Goal: Transaction & Acquisition: Download file/media

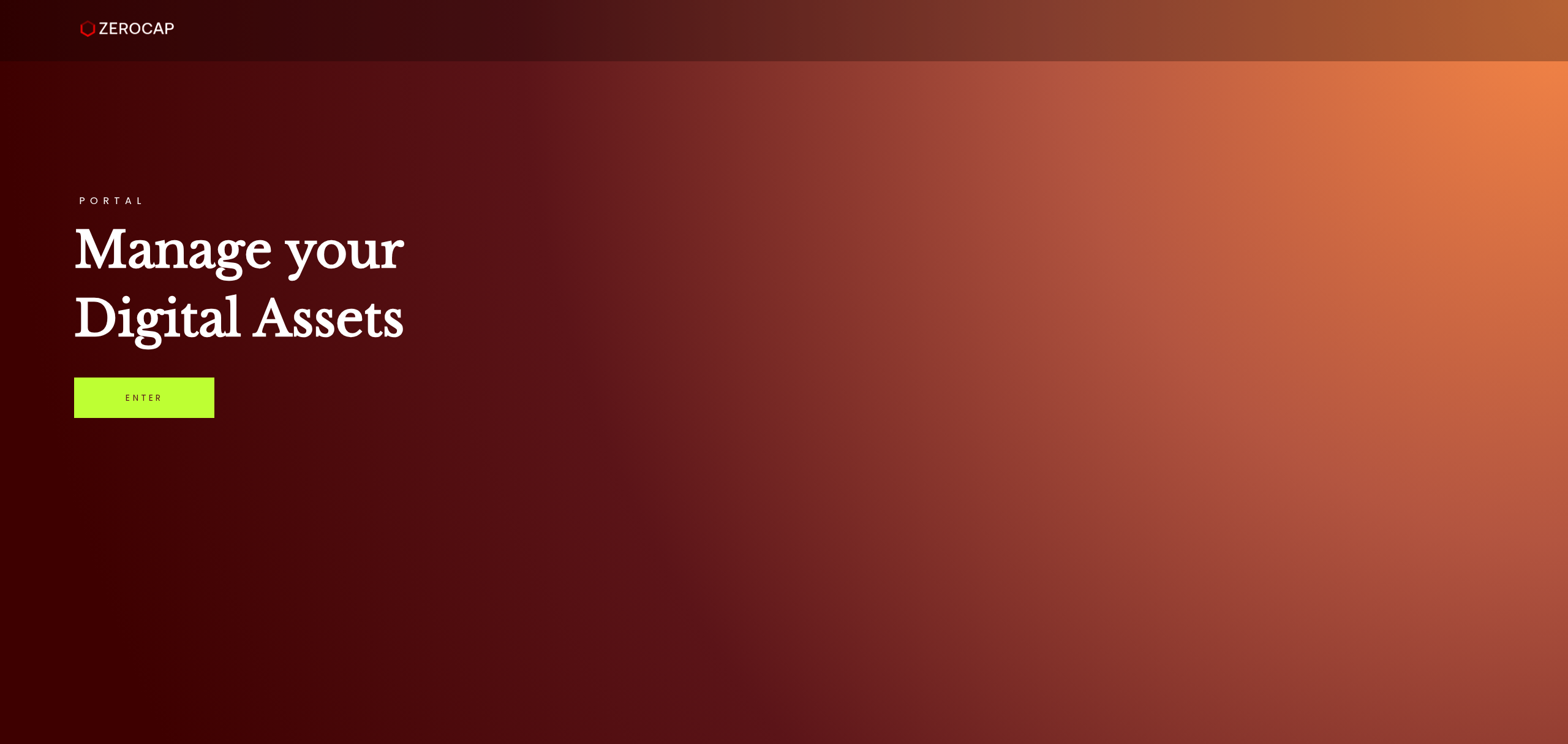
drag, startPoint x: 146, startPoint y: 406, endPoint x: 221, endPoint y: 405, distance: 75.0
click at [145, 407] on link "Enter" at bounding box center [144, 398] width 140 height 41
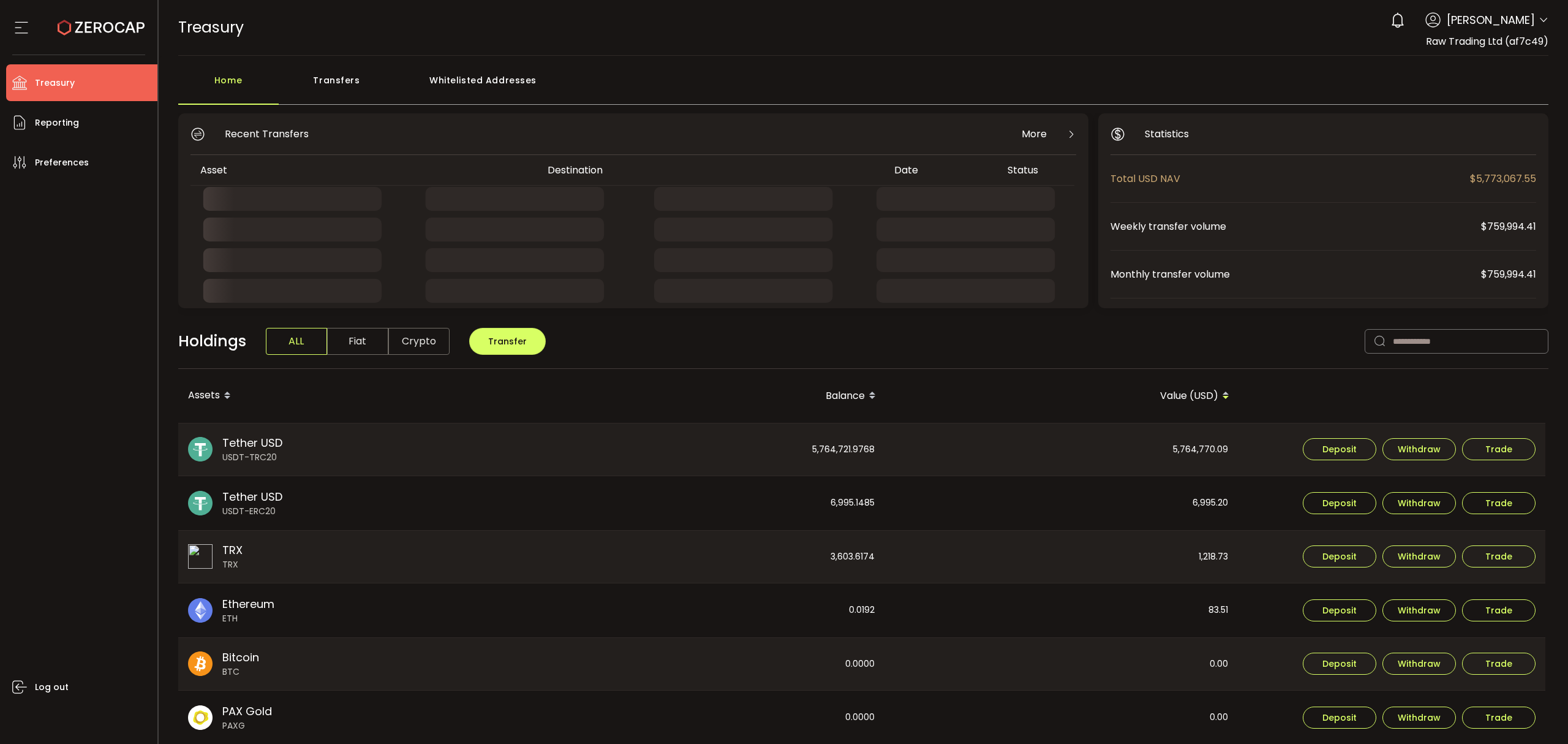
click at [1549, 22] on header "PDF is being processed and will download to your computer TREASURY Buy Power $0…" at bounding box center [864, 28] width 1411 height 56
click at [1544, 21] on icon at bounding box center [1544, 20] width 10 height 10
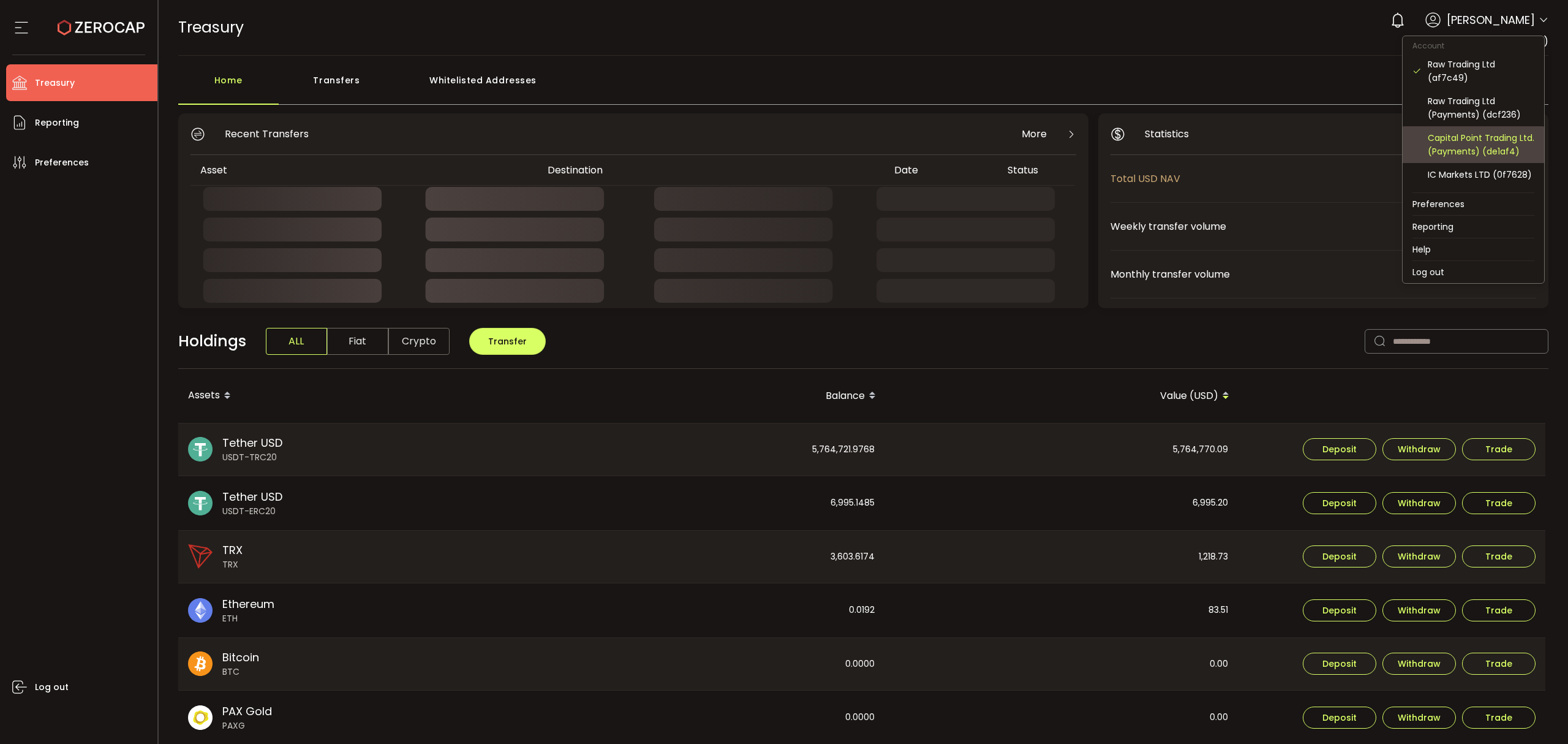
click at [1500, 127] on div "Capital Point Trading Ltd. (Payments) (de1af4)" at bounding box center [1474, 144] width 122 height 37
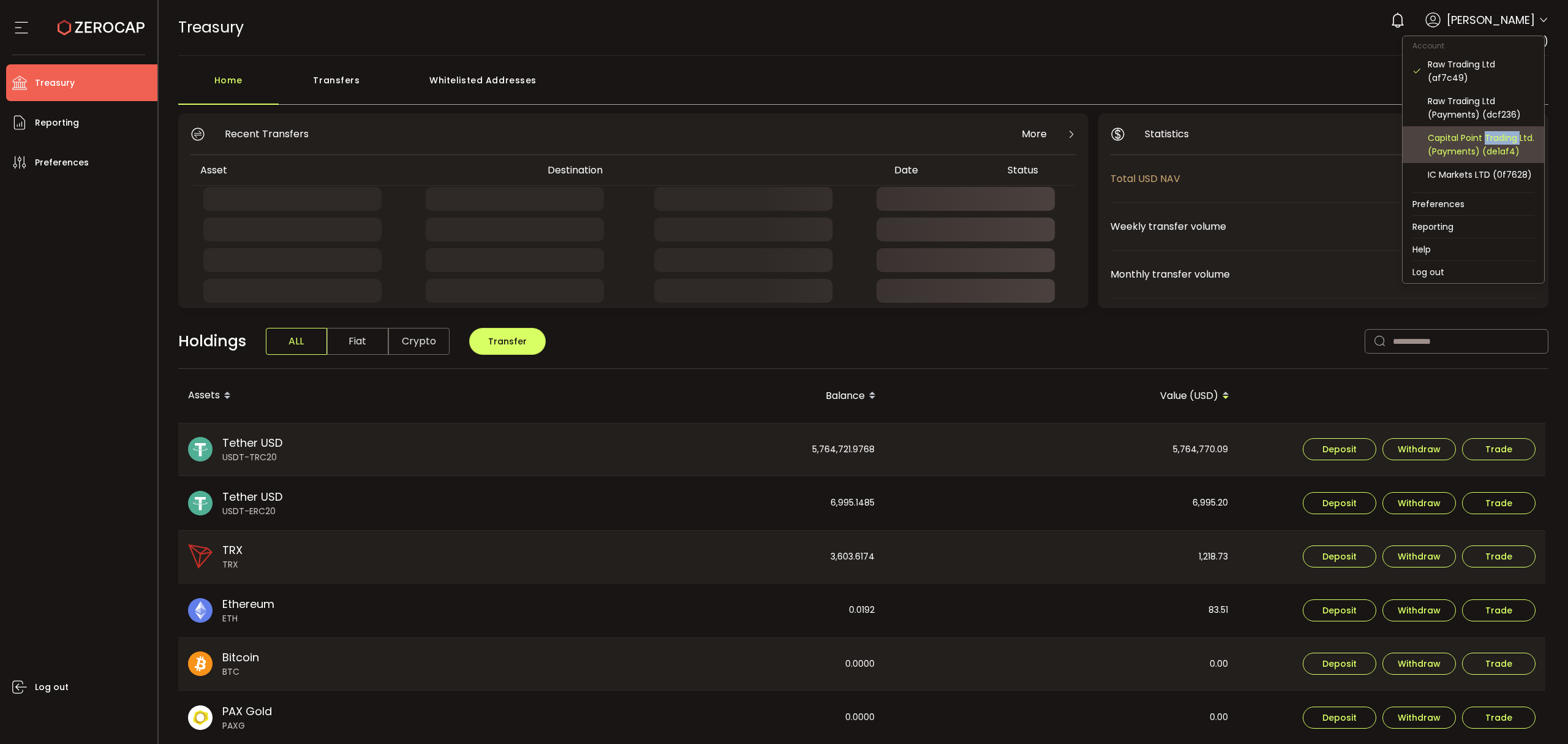
click at [1500, 127] on div "Capital Point Trading Ltd. (Payments) (de1af4)" at bounding box center [1474, 144] width 122 height 37
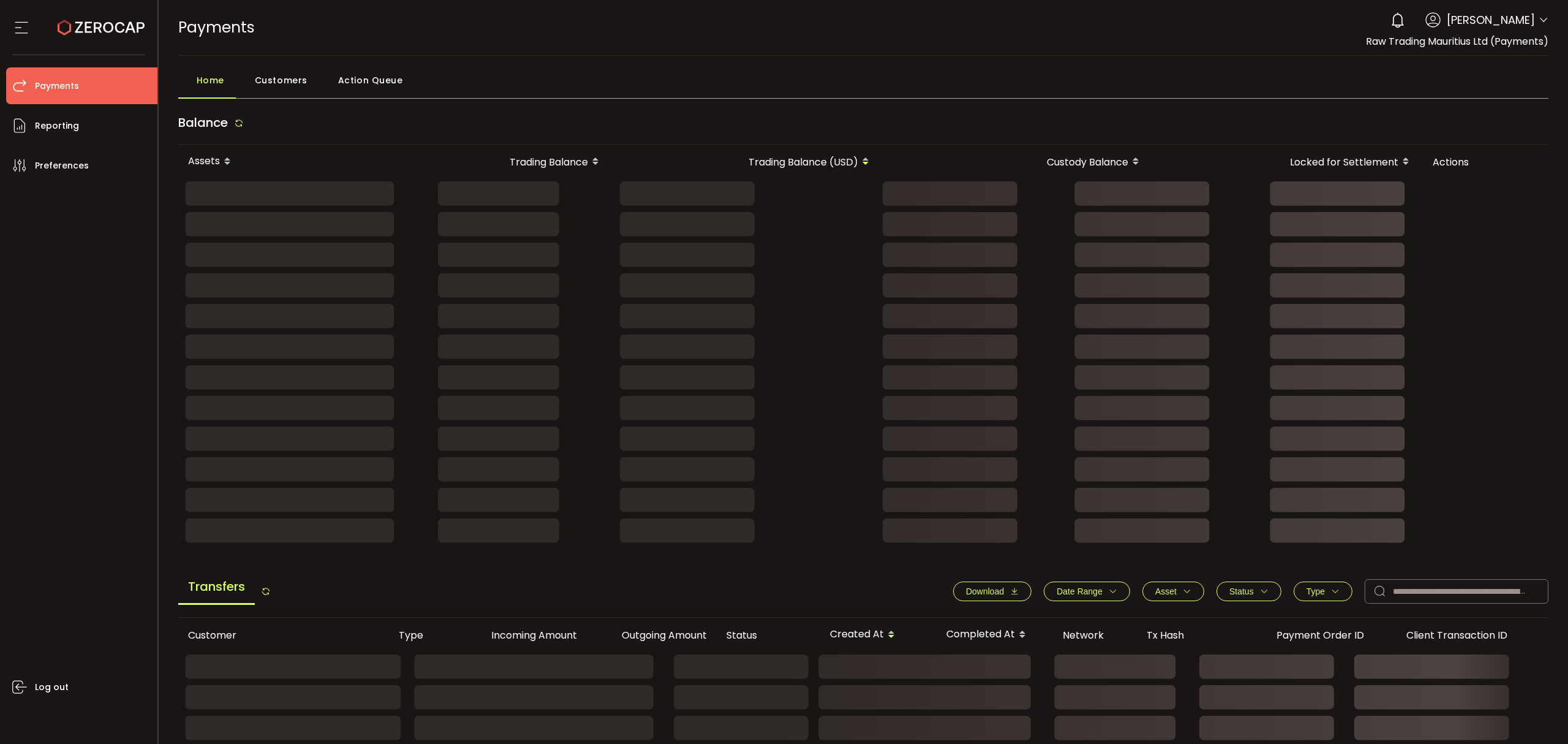
click at [1540, 22] on icon at bounding box center [1544, 20] width 10 height 10
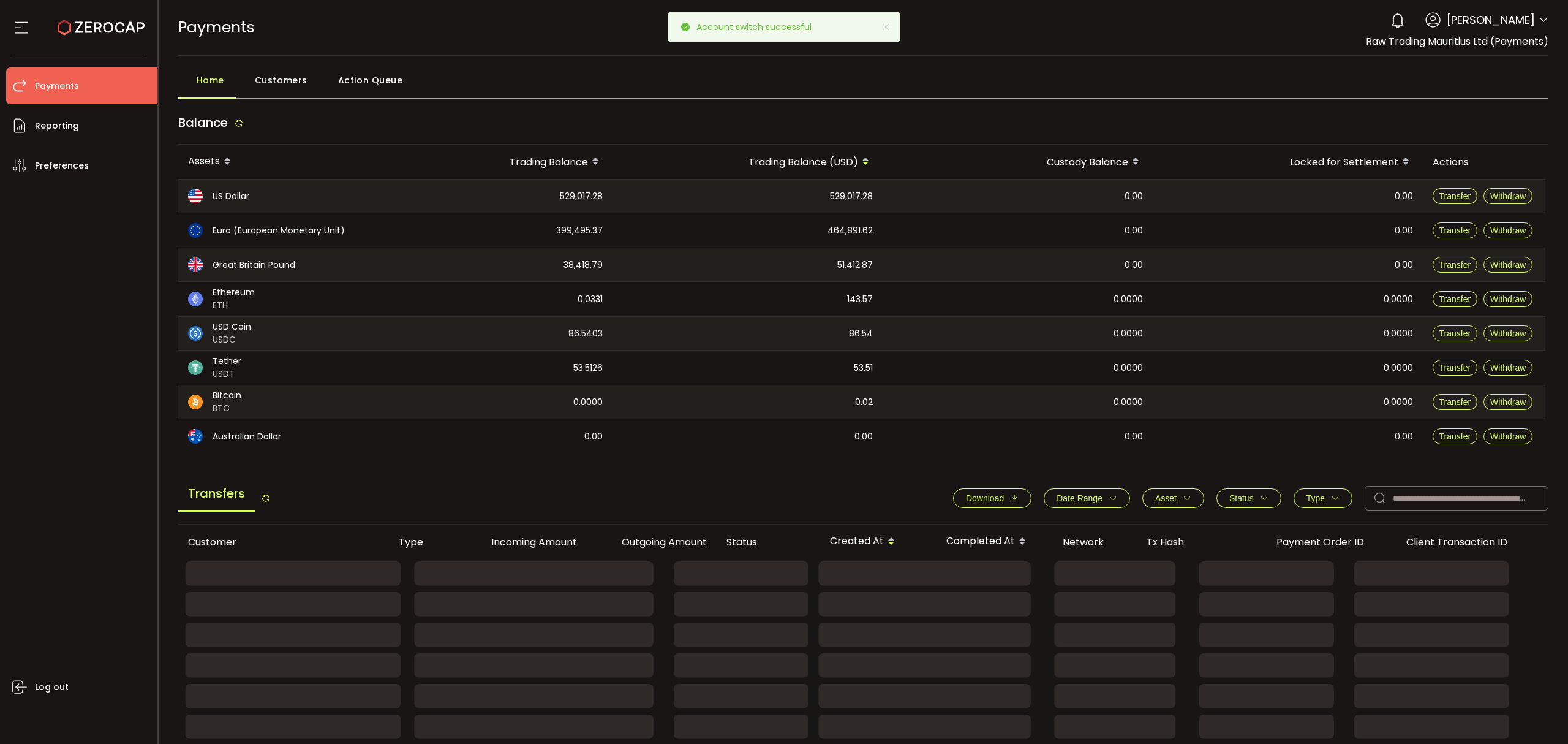
click at [1544, 19] on icon at bounding box center [1544, 20] width 10 height 10
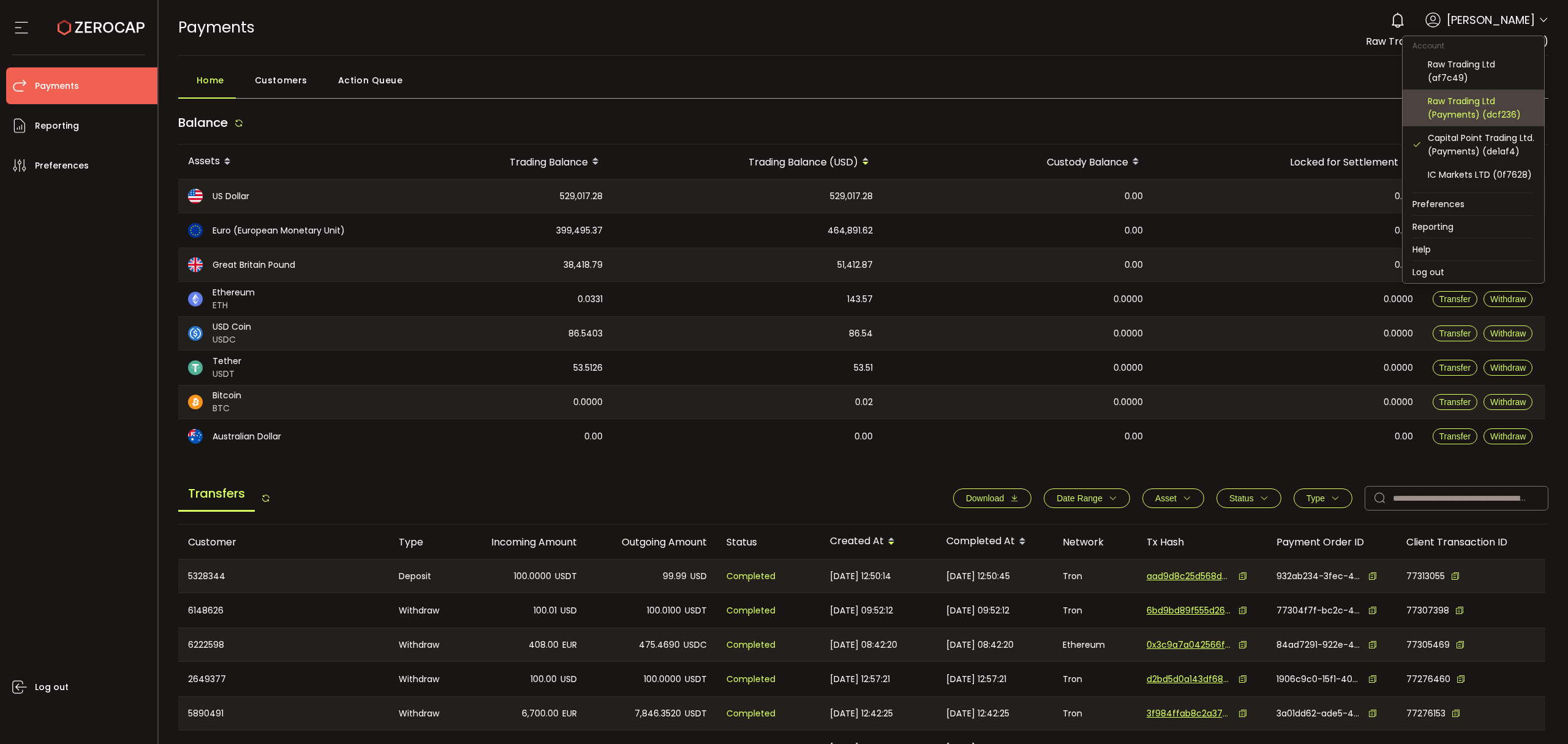
click at [1501, 109] on div "Raw Trading Ltd (Payments) (dcf236)" at bounding box center [1480, 107] width 106 height 27
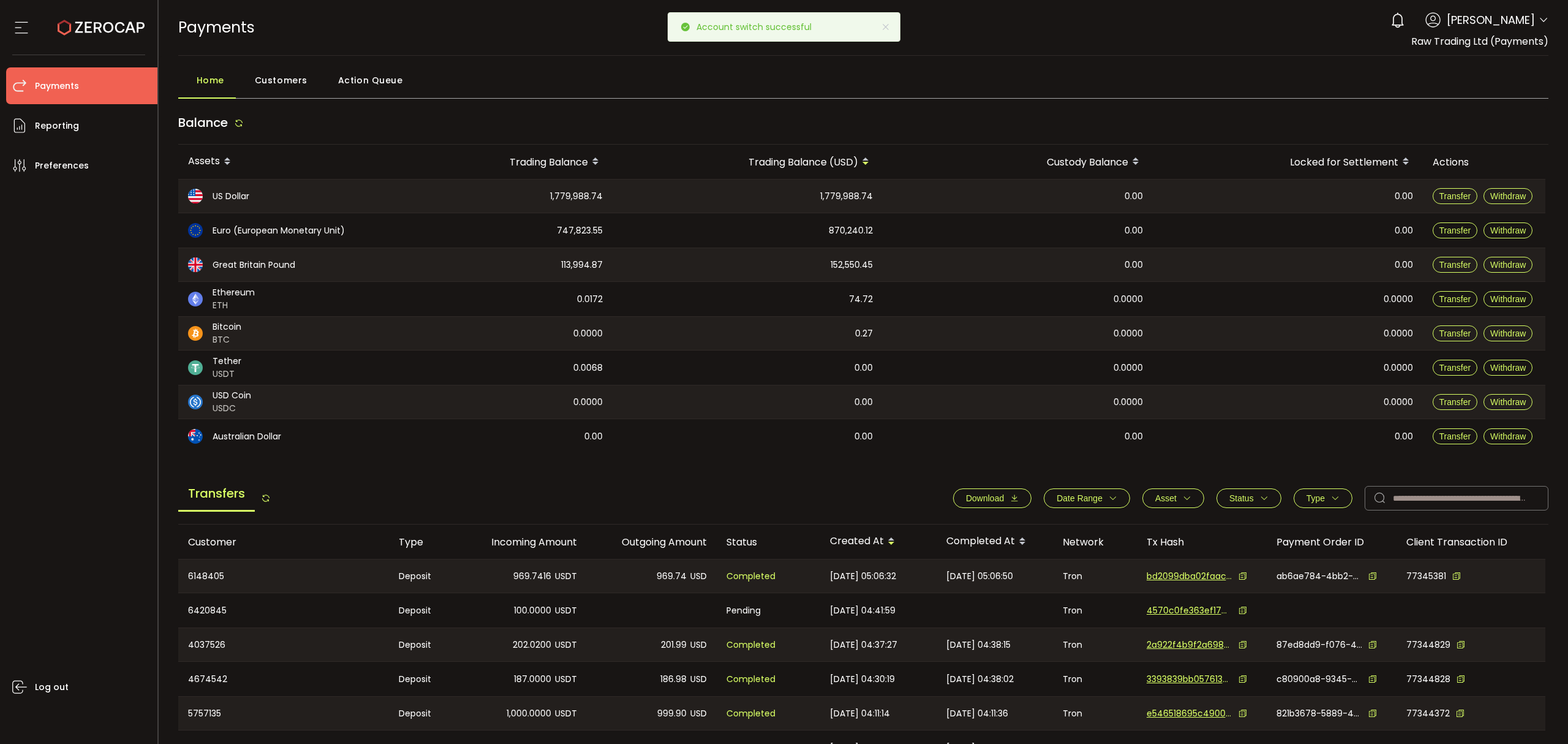
click at [1539, 18] on icon at bounding box center [1544, 20] width 10 height 10
click at [1539, 25] on icon at bounding box center [1544, 20] width 10 height 10
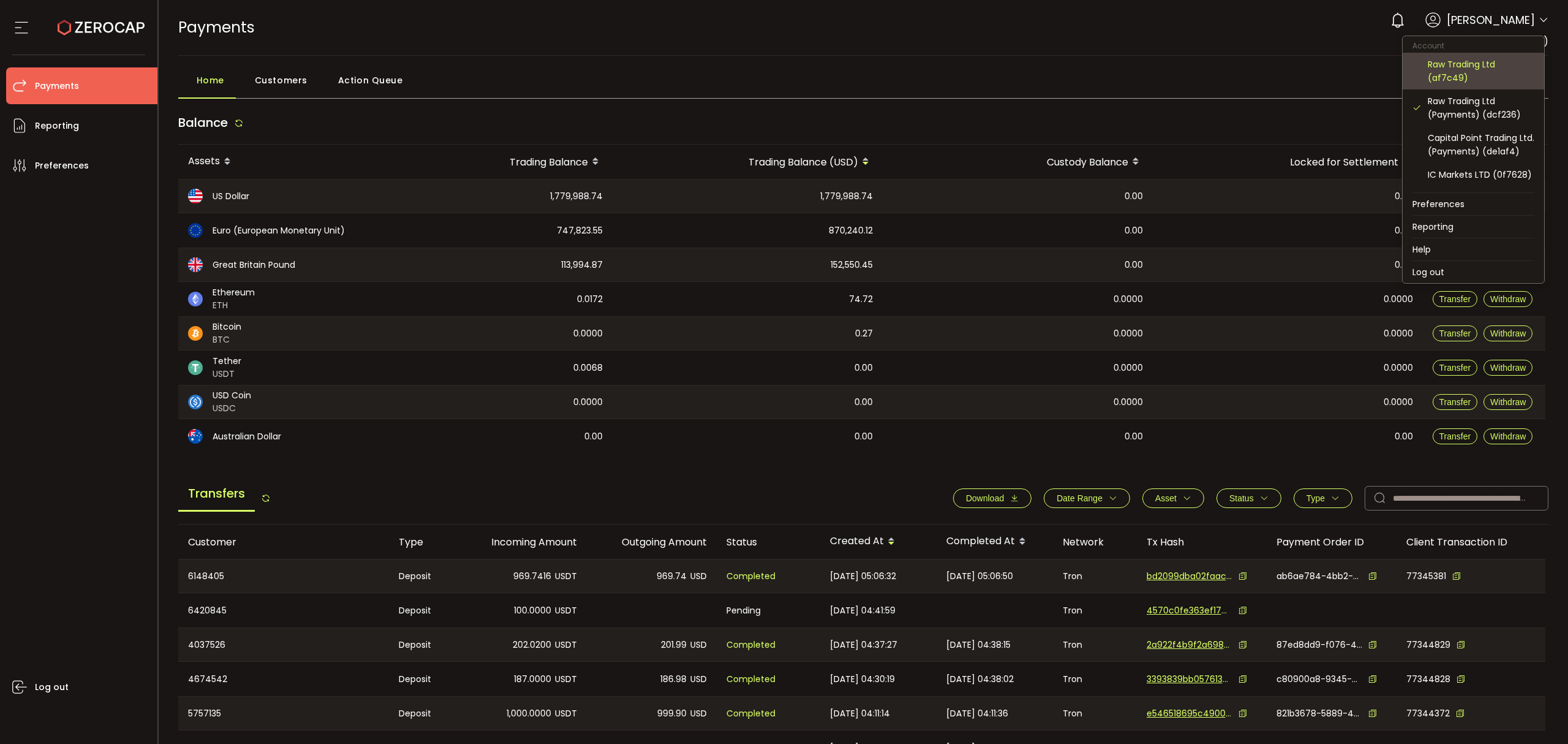
click at [1506, 69] on div "Raw Trading Ltd (af7c49)" at bounding box center [1480, 71] width 106 height 27
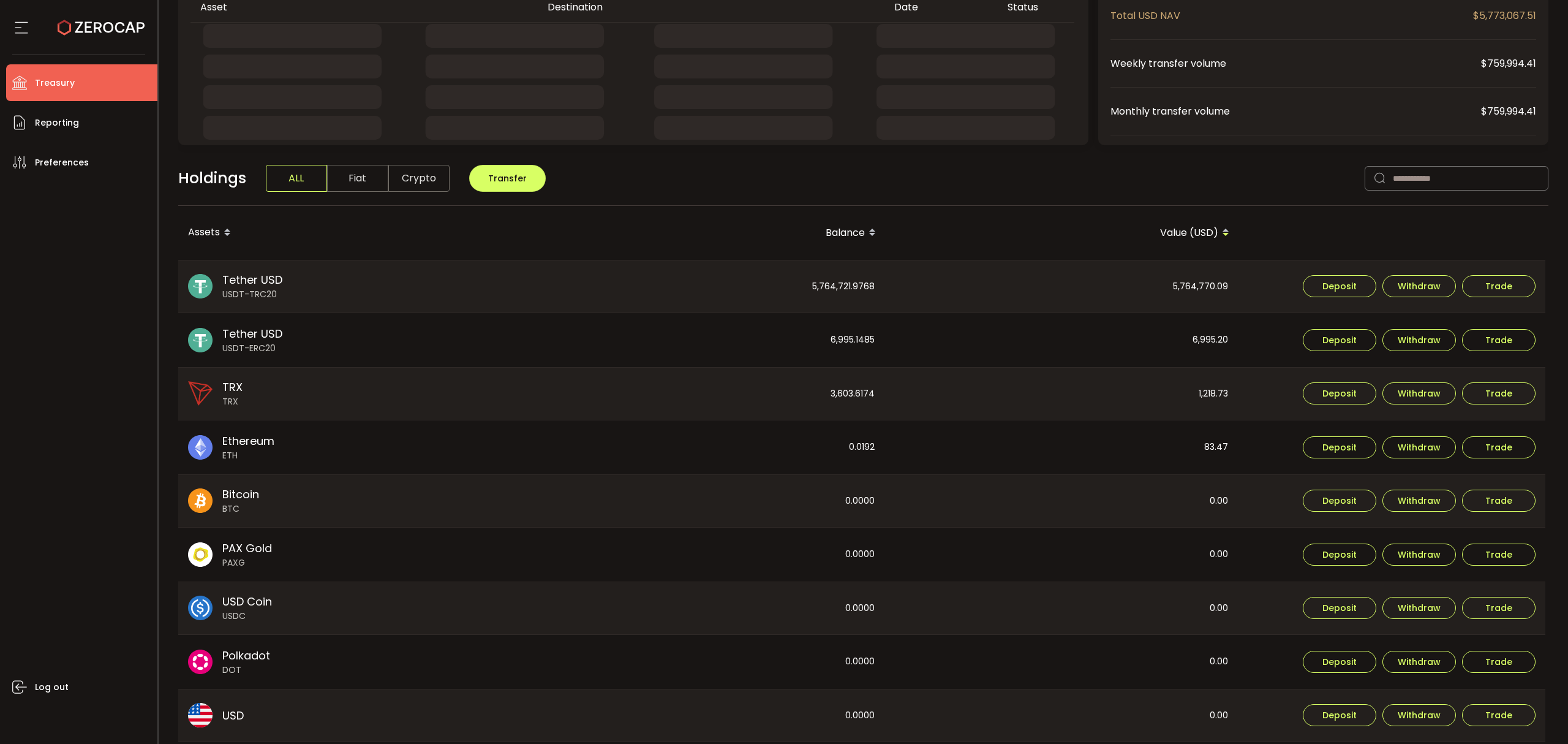
scroll to position [245, 0]
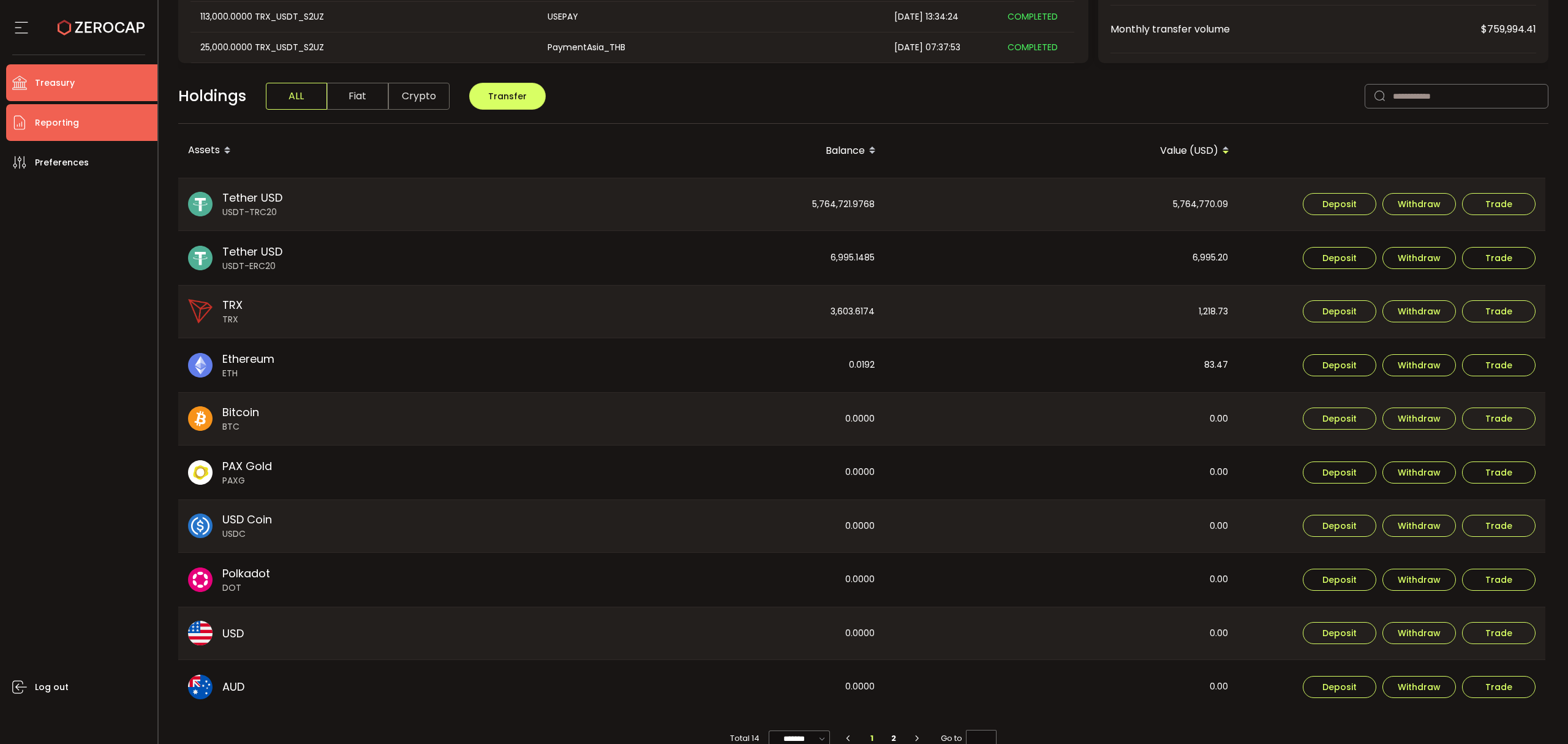
click at [81, 126] on li "Reporting" at bounding box center [82, 122] width 152 height 37
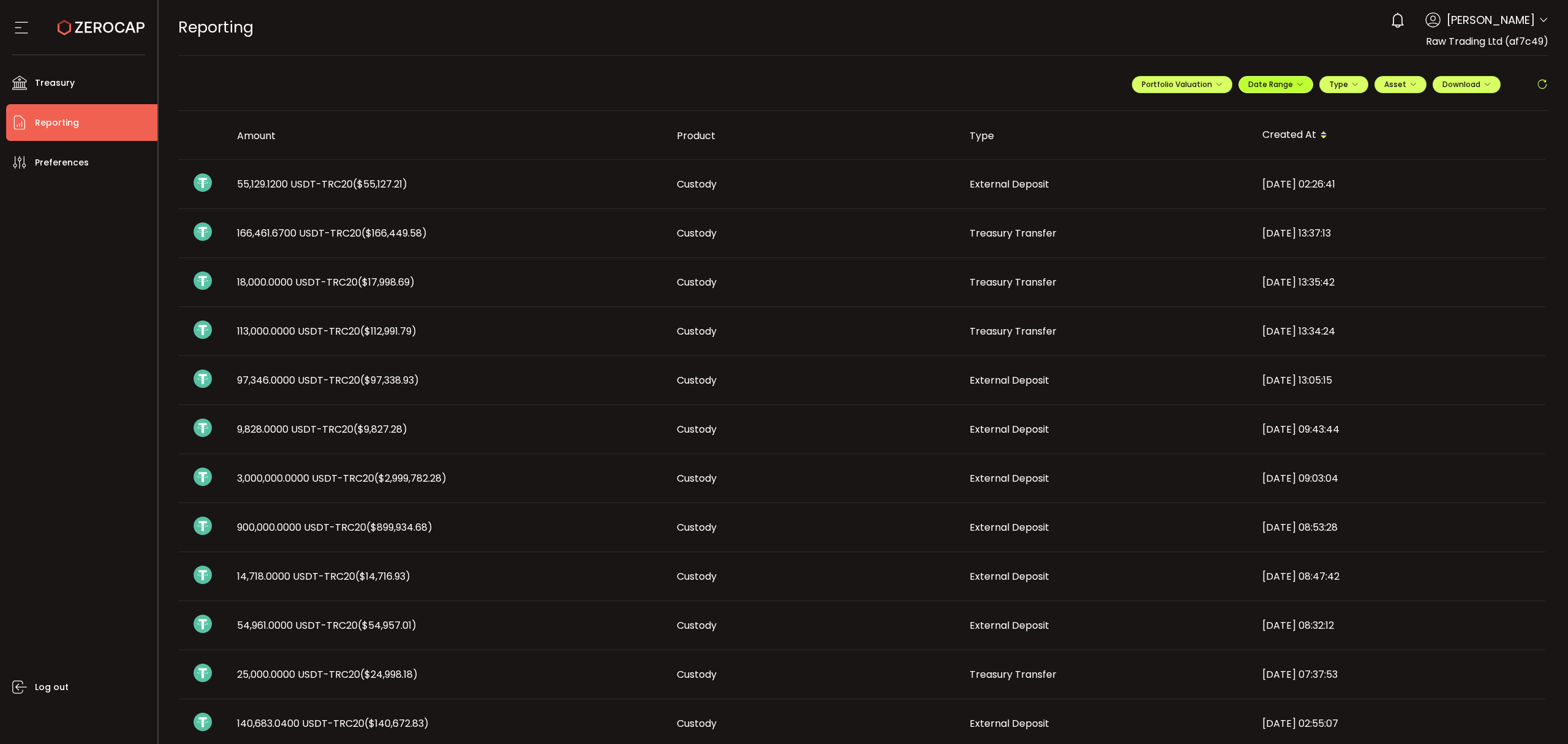
click at [1285, 84] on span "Date Range" at bounding box center [1276, 84] width 55 height 11
click at [1188, 105] on icon at bounding box center [1196, 110] width 15 height 12
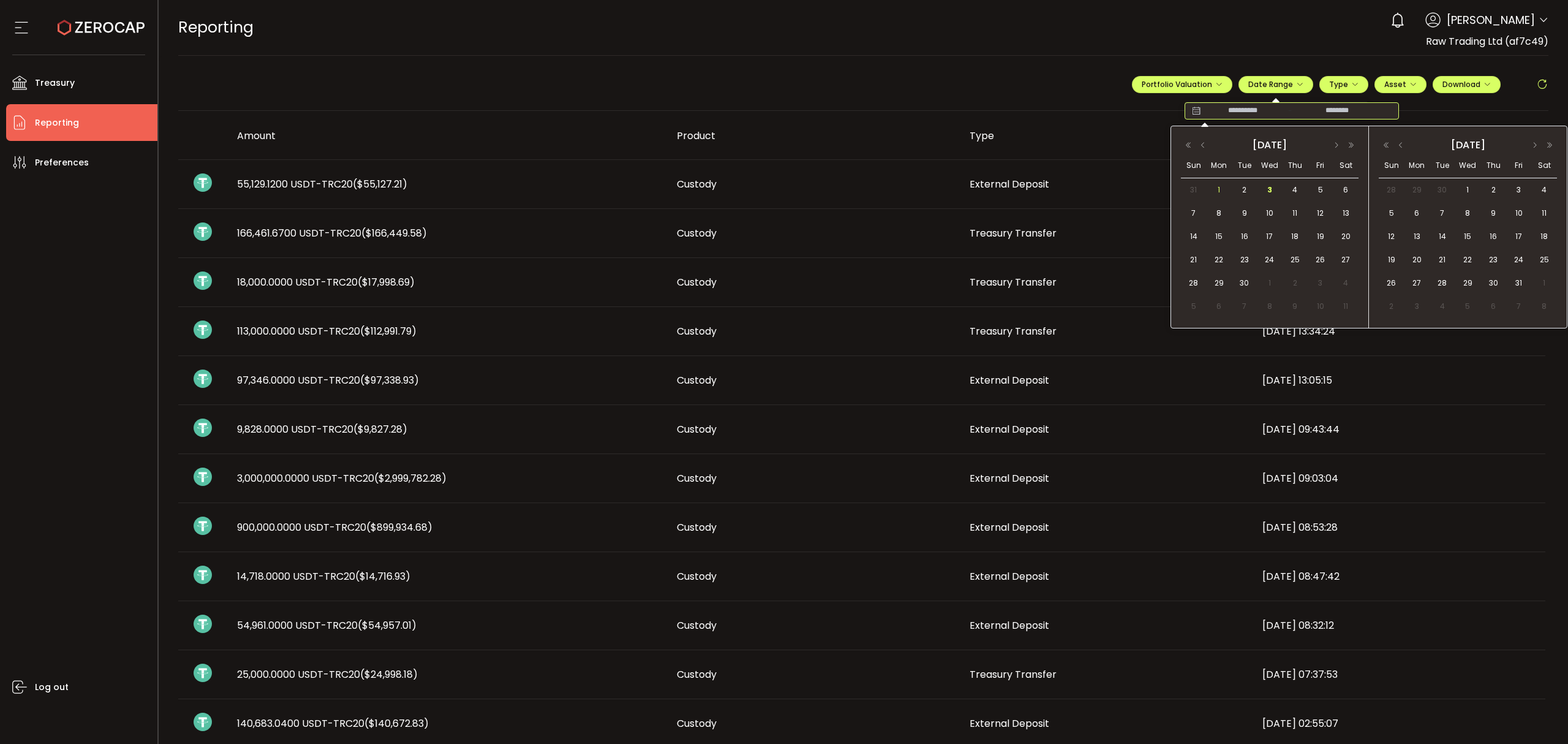
click at [1216, 185] on span "1" at bounding box center [1219, 190] width 15 height 15
click at [1268, 190] on span "3" at bounding box center [1270, 190] width 15 height 15
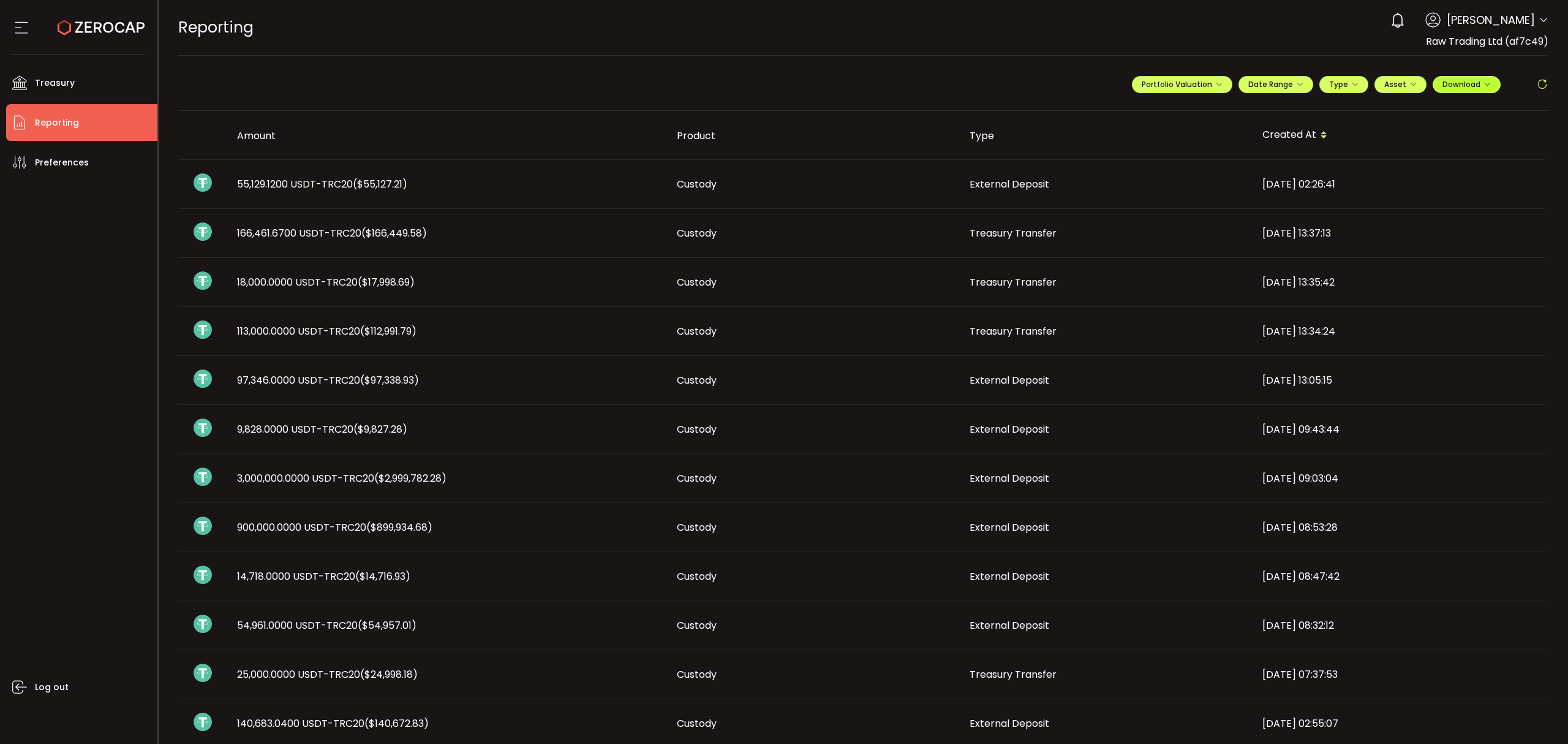
click at [1476, 92] on button "Download" at bounding box center [1467, 84] width 68 height 17
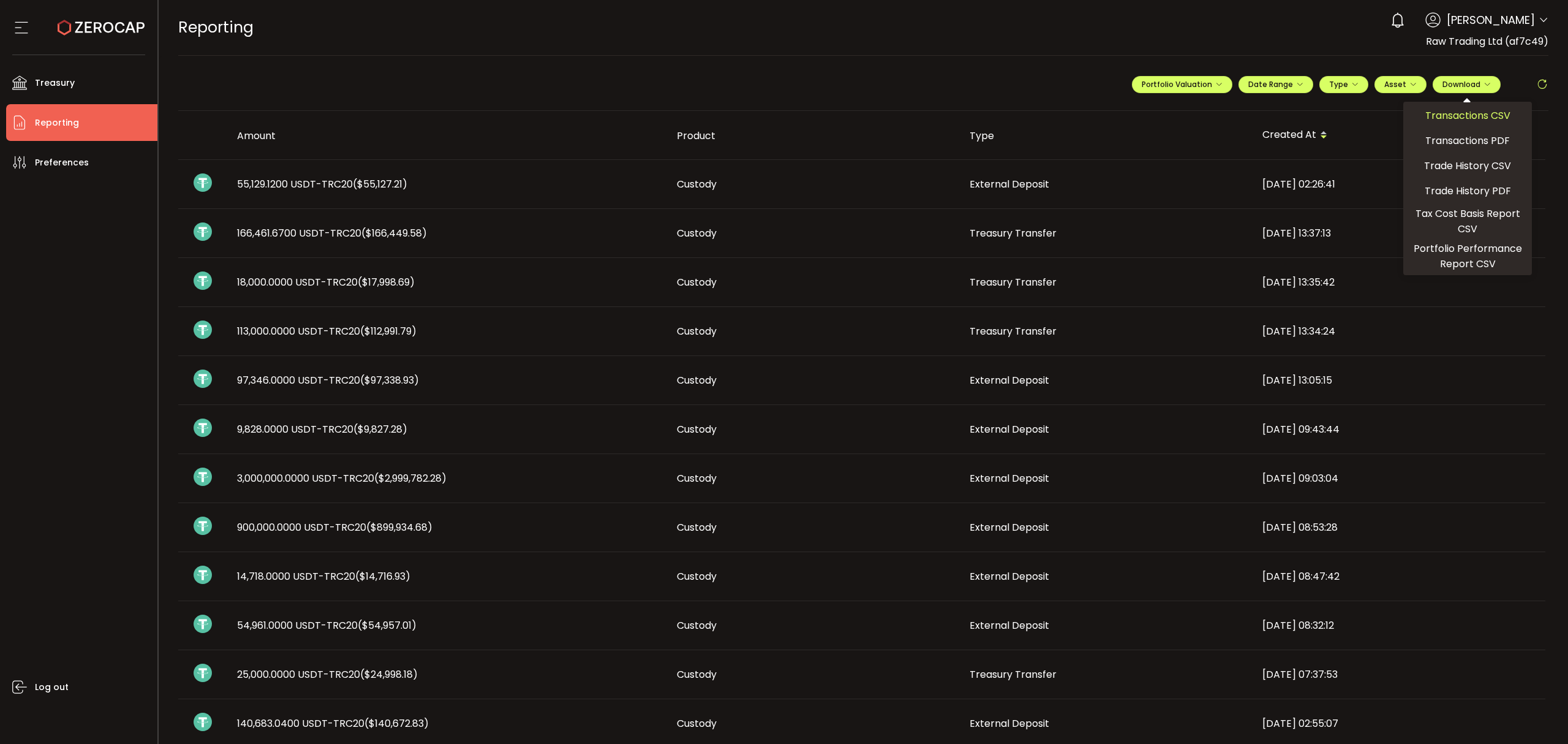
click at [1428, 122] on span "Transactions CSV" at bounding box center [1467, 115] width 85 height 15
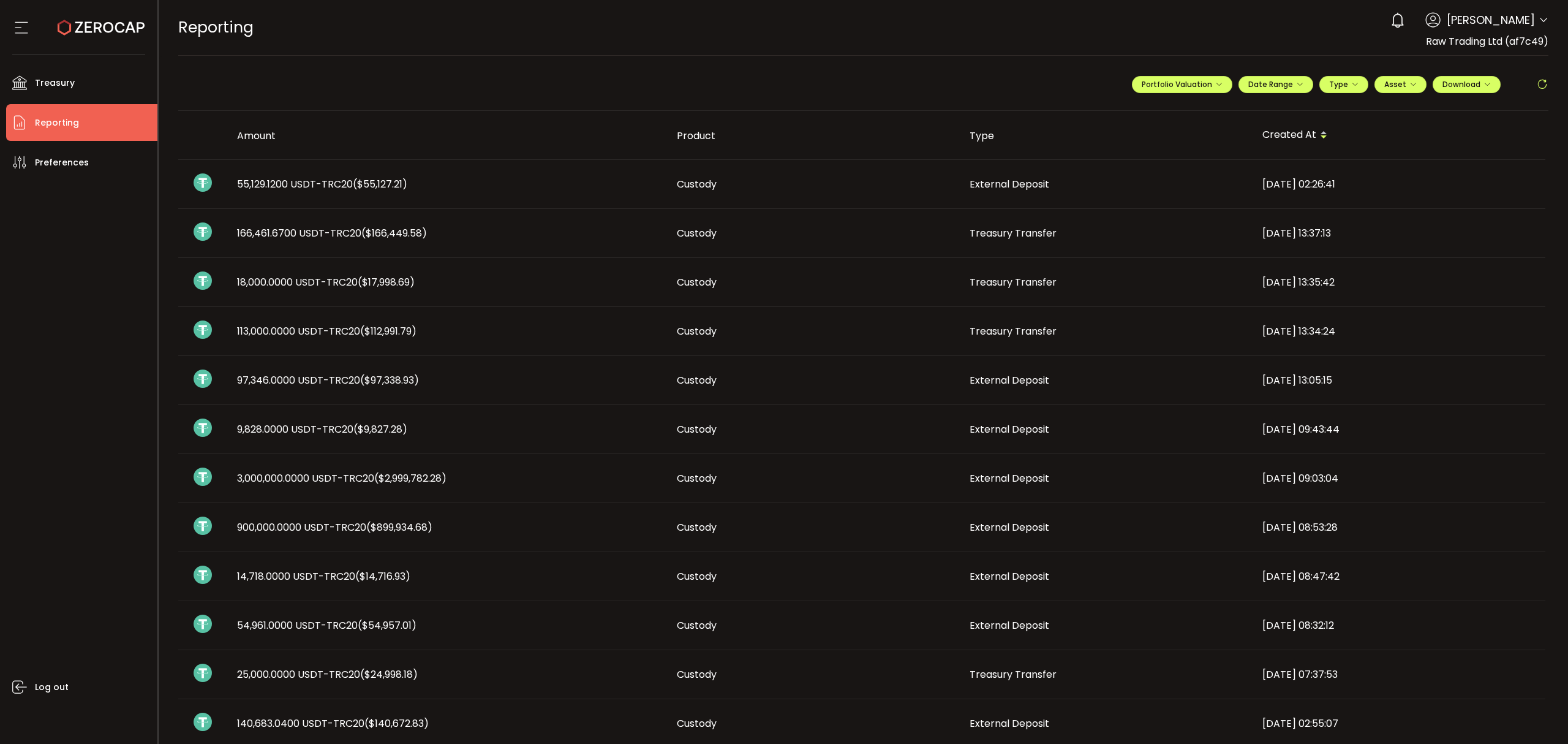
click at [1539, 24] on icon at bounding box center [1544, 20] width 10 height 10
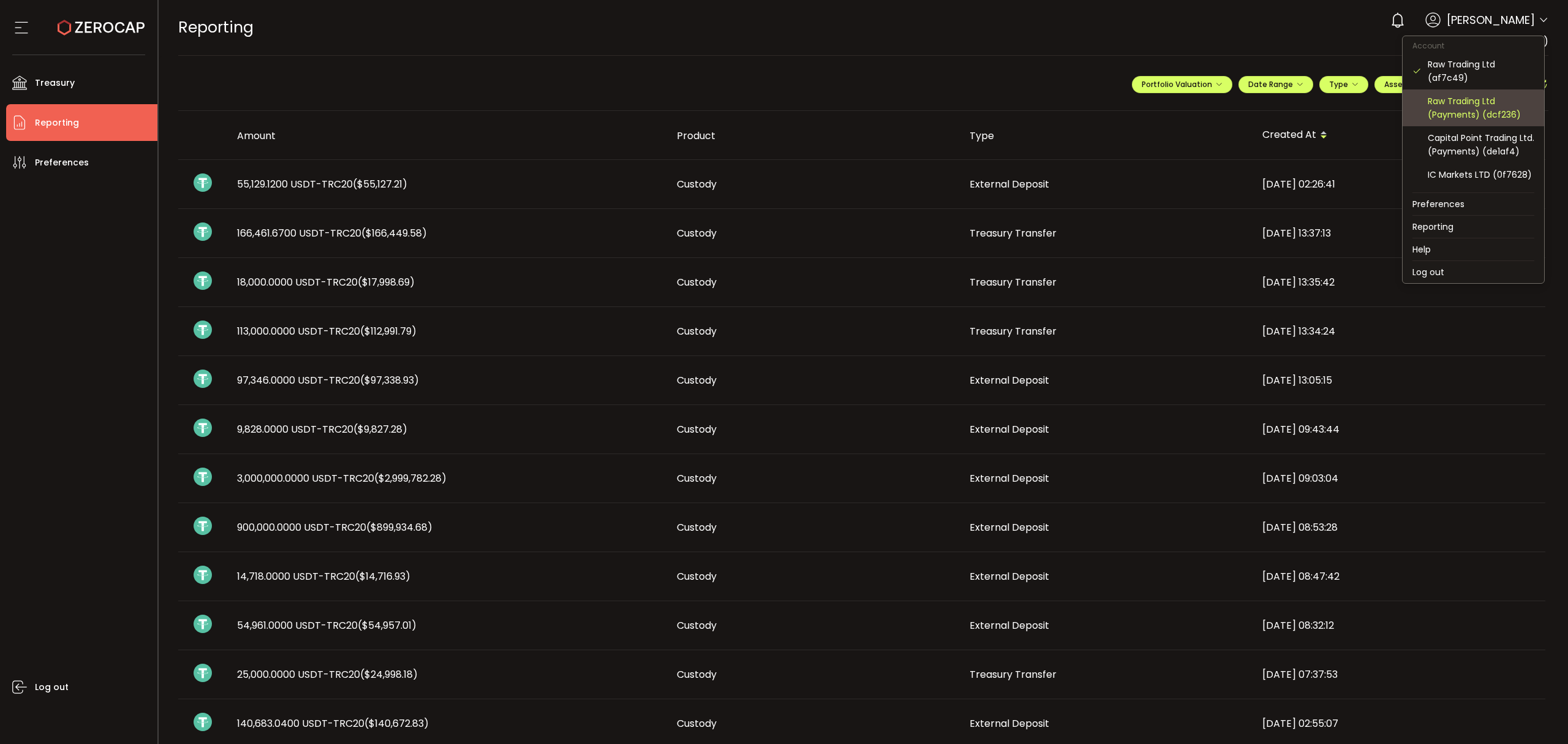
click at [1497, 115] on div "Raw Trading Ltd (Payments) (dcf236)" at bounding box center [1480, 107] width 106 height 27
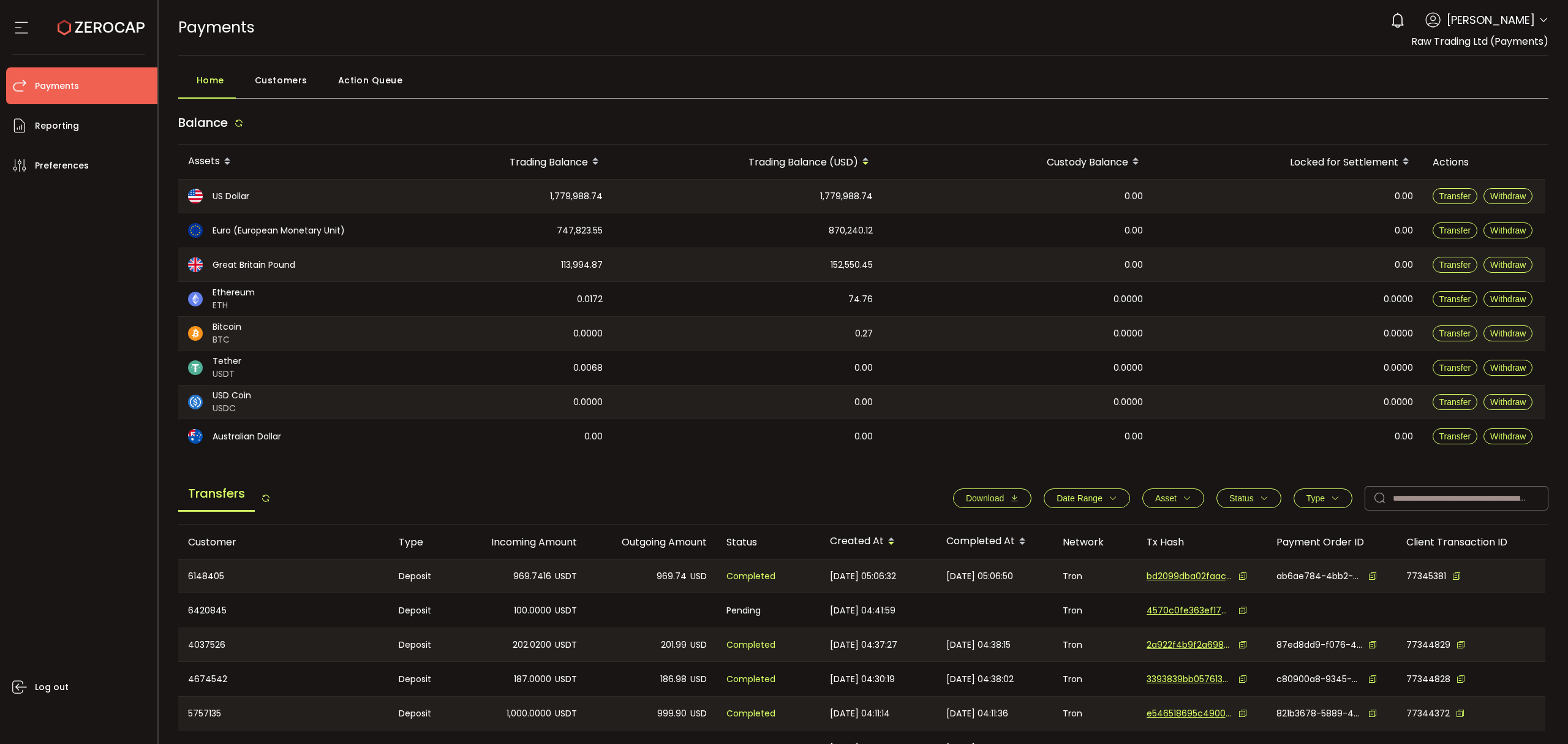
click at [1109, 498] on icon "button" at bounding box center [1113, 498] width 9 height 9
click at [1034, 523] on icon at bounding box center [1037, 527] width 14 height 19
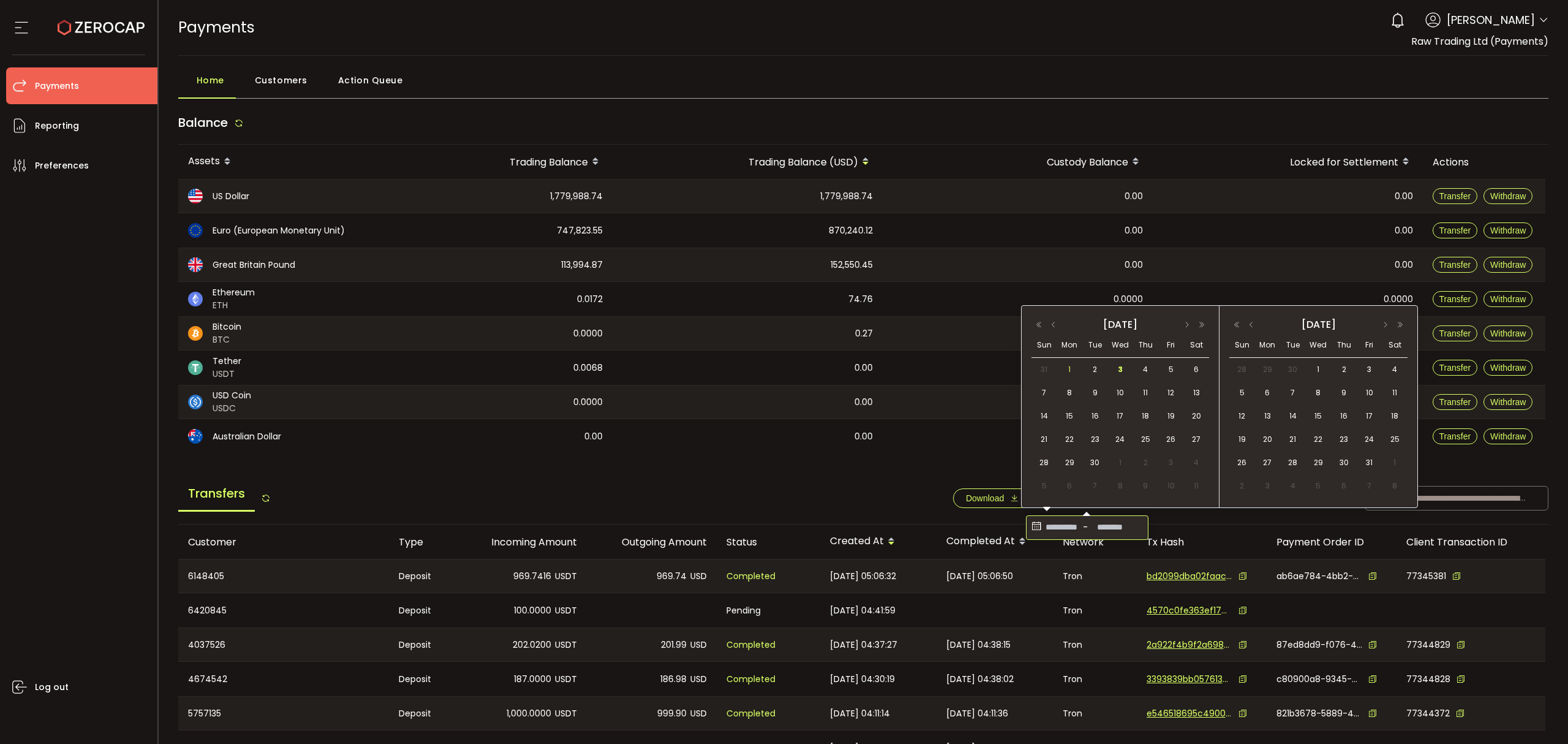
click at [1067, 369] on span "1" at bounding box center [1070, 369] width 15 height 15
click at [1123, 378] on div "3" at bounding box center [1118, 369] width 22 height 19
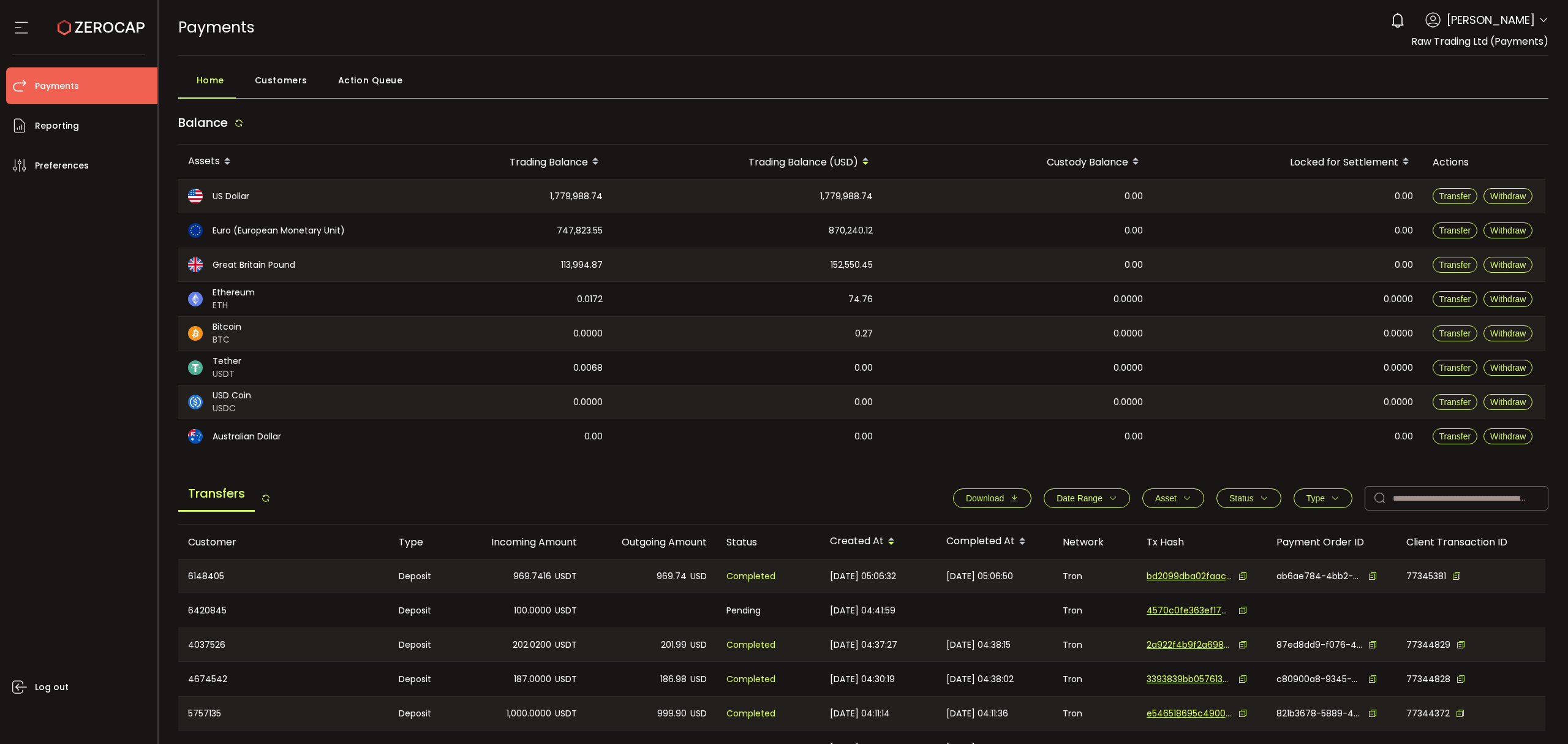
click at [1010, 503] on button "Download" at bounding box center [992, 498] width 79 height 19
